Goal: Information Seeking & Learning: Learn about a topic

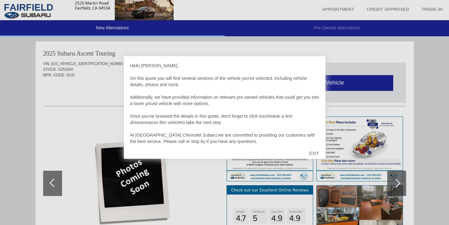
click at [316, 151] on div "EXIT" at bounding box center [314, 153] width 22 height 19
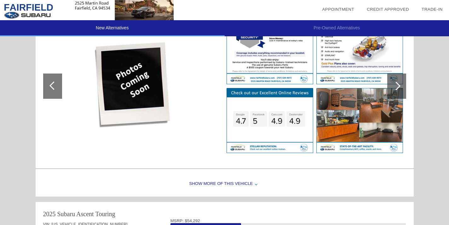
scroll to position [482, 0]
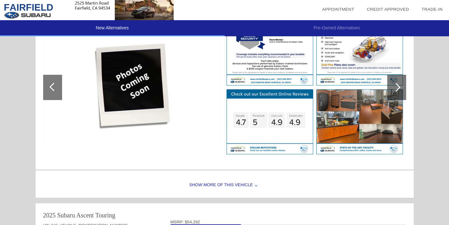
click at [397, 89] on div at bounding box center [396, 87] width 9 height 9
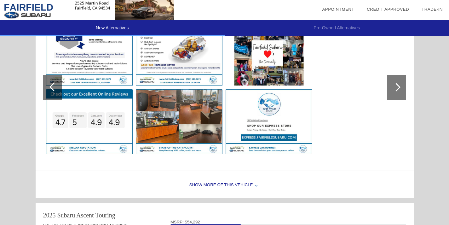
click at [397, 89] on div at bounding box center [396, 87] width 9 height 9
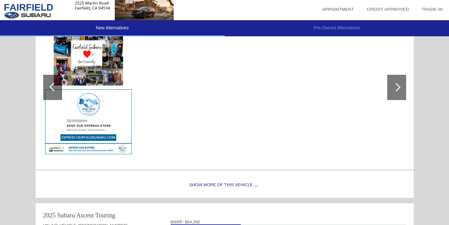
click at [250, 184] on div "Show More of this Vehicle" at bounding box center [225, 184] width 378 height 25
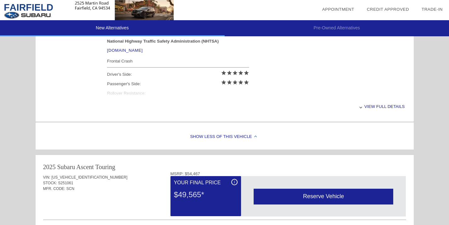
scroll to position [272, 0]
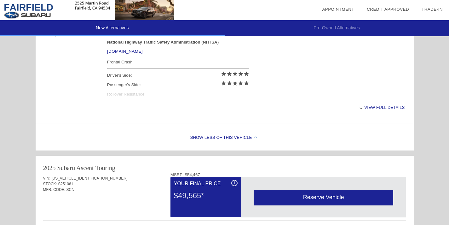
click at [387, 107] on div "View full details" at bounding box center [256, 107] width 298 height 15
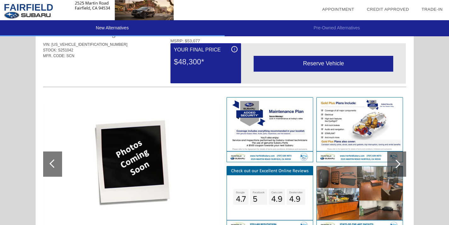
scroll to position [0, 0]
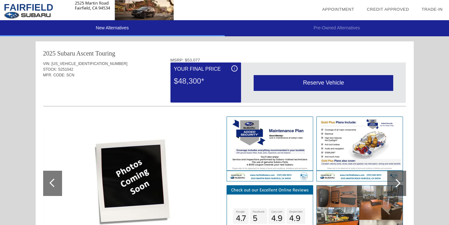
click at [52, 180] on div at bounding box center [53, 182] width 9 height 9
click at [394, 180] on div at bounding box center [396, 183] width 19 height 25
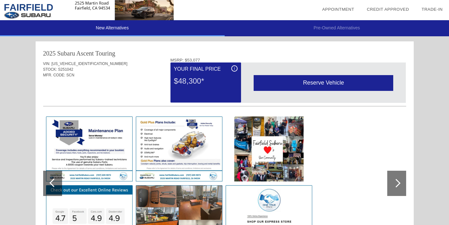
click at [394, 180] on div at bounding box center [396, 183] width 19 height 25
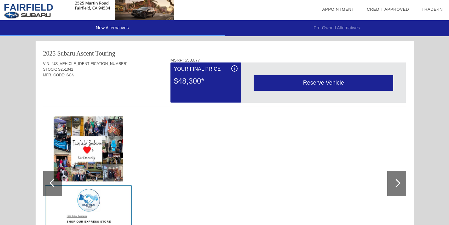
click at [394, 180] on div at bounding box center [396, 183] width 19 height 25
